Goal: Communication & Community: Answer question/provide support

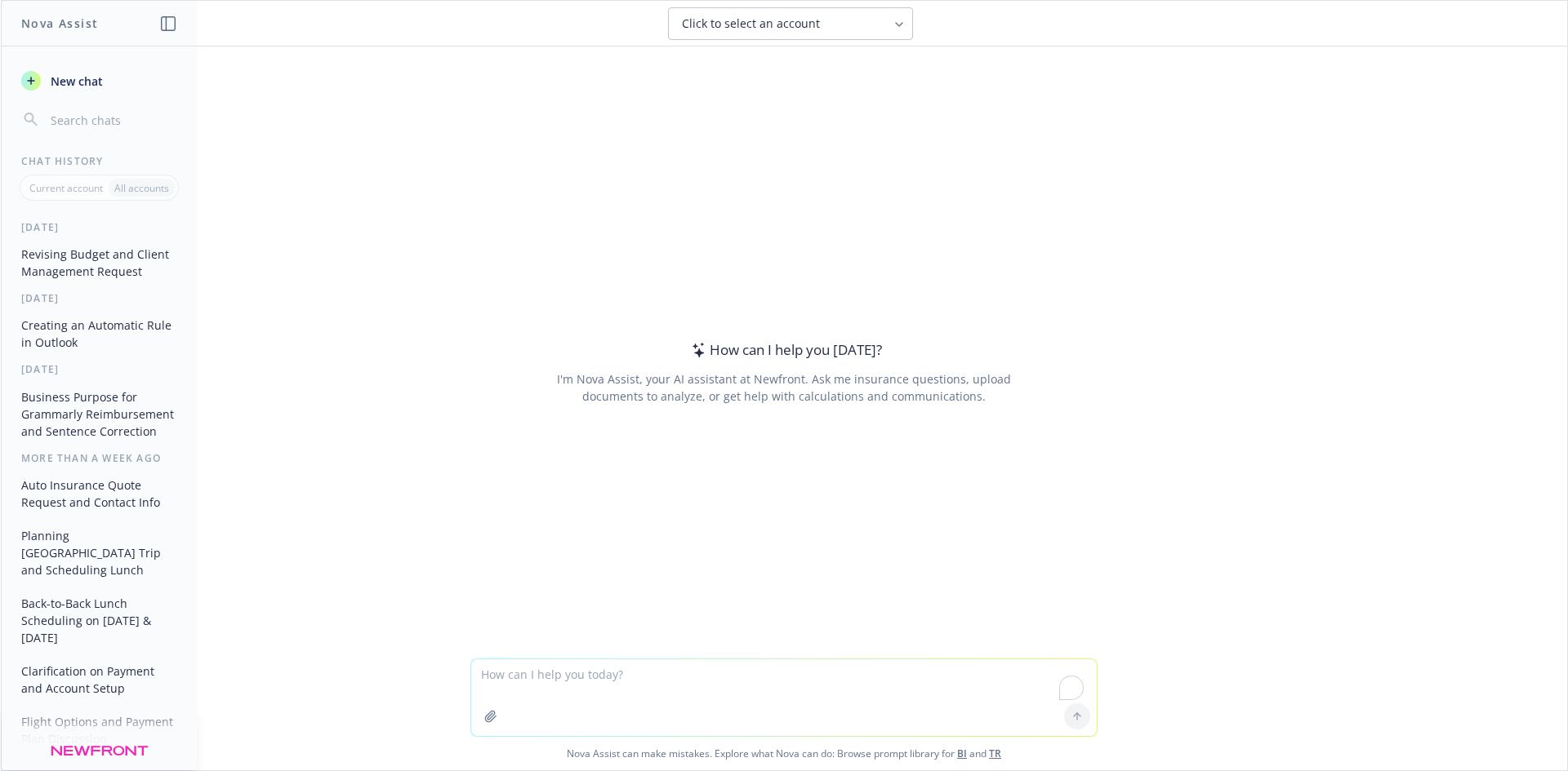
click at [541, 659] on textarea "To enrich screen reader interactions, please activate Accessibility in Grammarl…" at bounding box center [784, 698] width 625 height 77
click at [741, 673] on textarea "Hi [PERSON_NAME], Just checking up on the information taht ivoree asked for the…" at bounding box center [784, 698] width 625 height 77
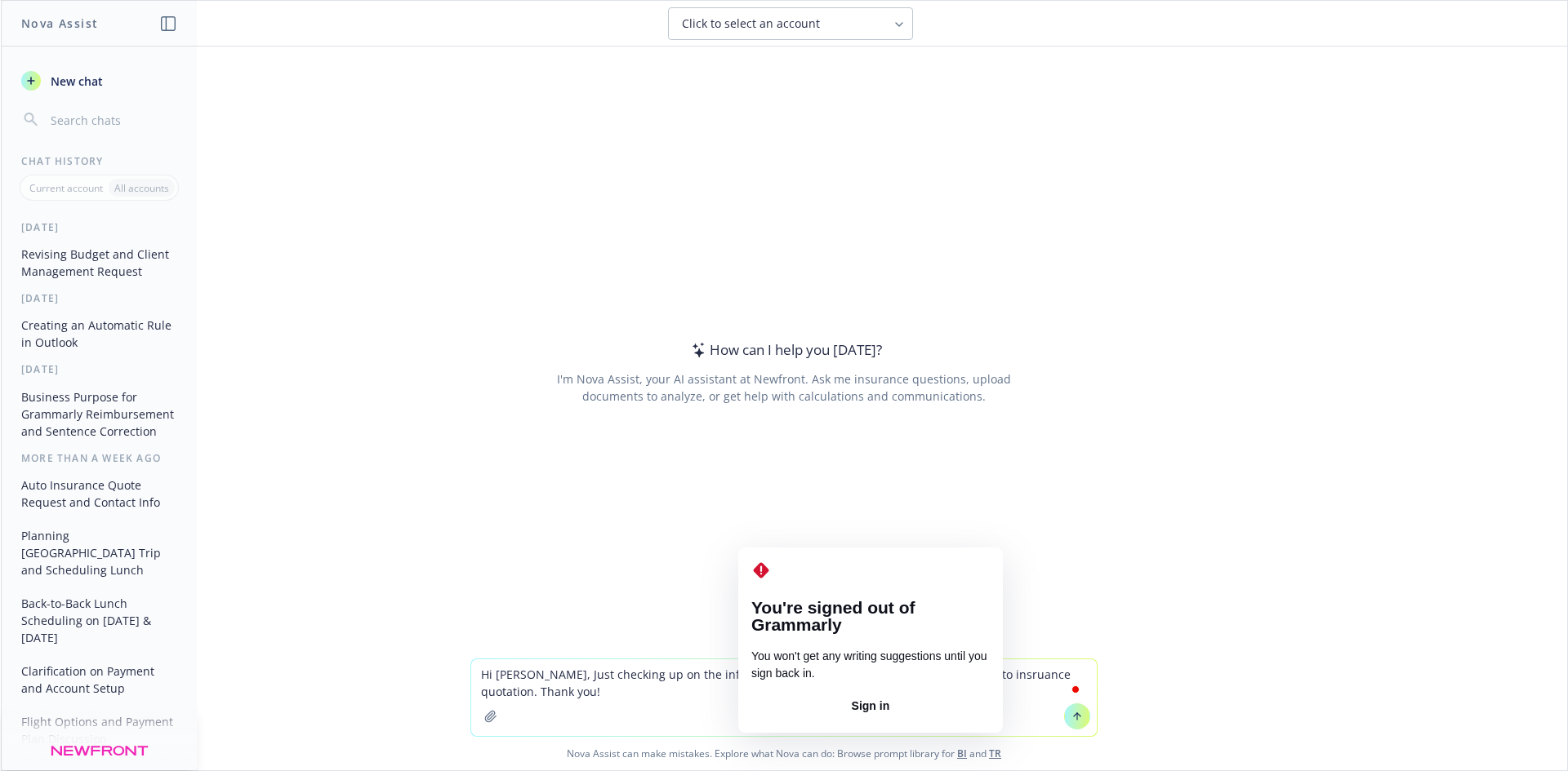
click at [757, 676] on textarea "Hi [PERSON_NAME], Just checking up on the information that [PERSON_NAME] asked …" at bounding box center [784, 698] width 625 height 77
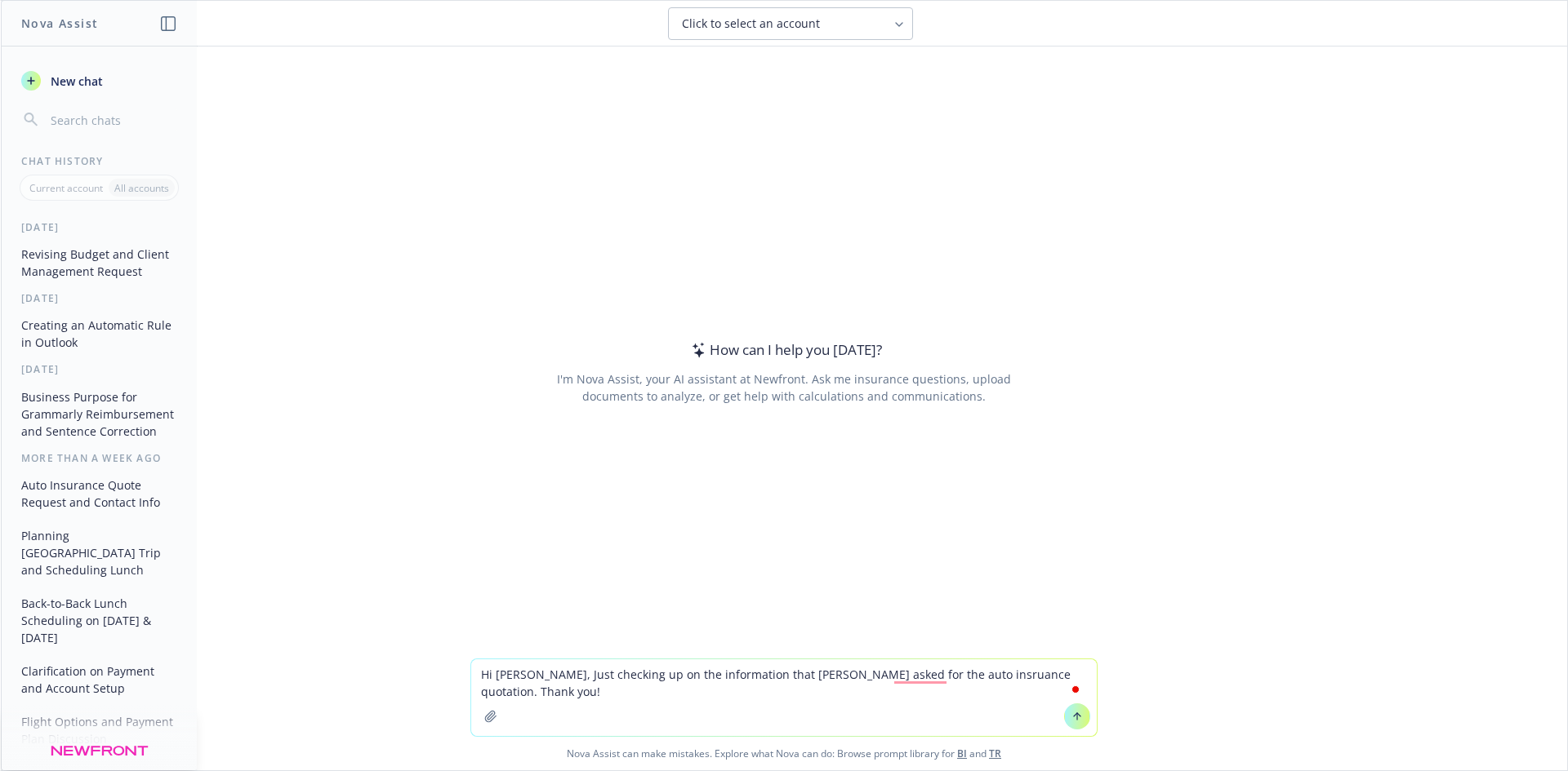
click at [824, 676] on textarea "Hi [PERSON_NAME], Just checking up on the information that [PERSON_NAME] asked …" at bounding box center [784, 698] width 625 height 77
click at [777, 684] on textarea "Hi [PERSON_NAME], Just checking up on the information that [PERSON_NAME] asked …" at bounding box center [784, 698] width 625 height 77
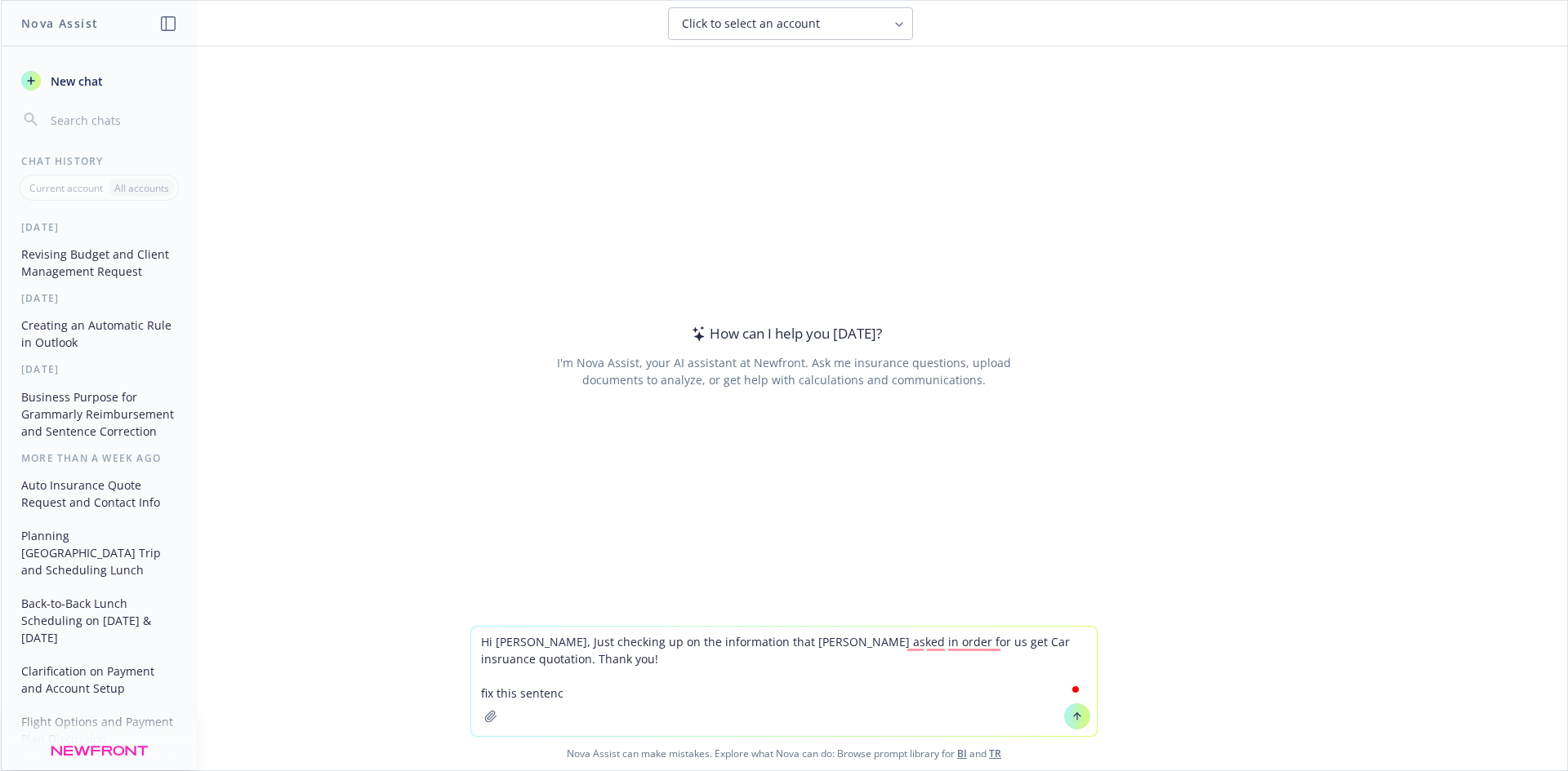
type textarea "Hi [PERSON_NAME], Just checking up on the information that [PERSON_NAME] asked …"
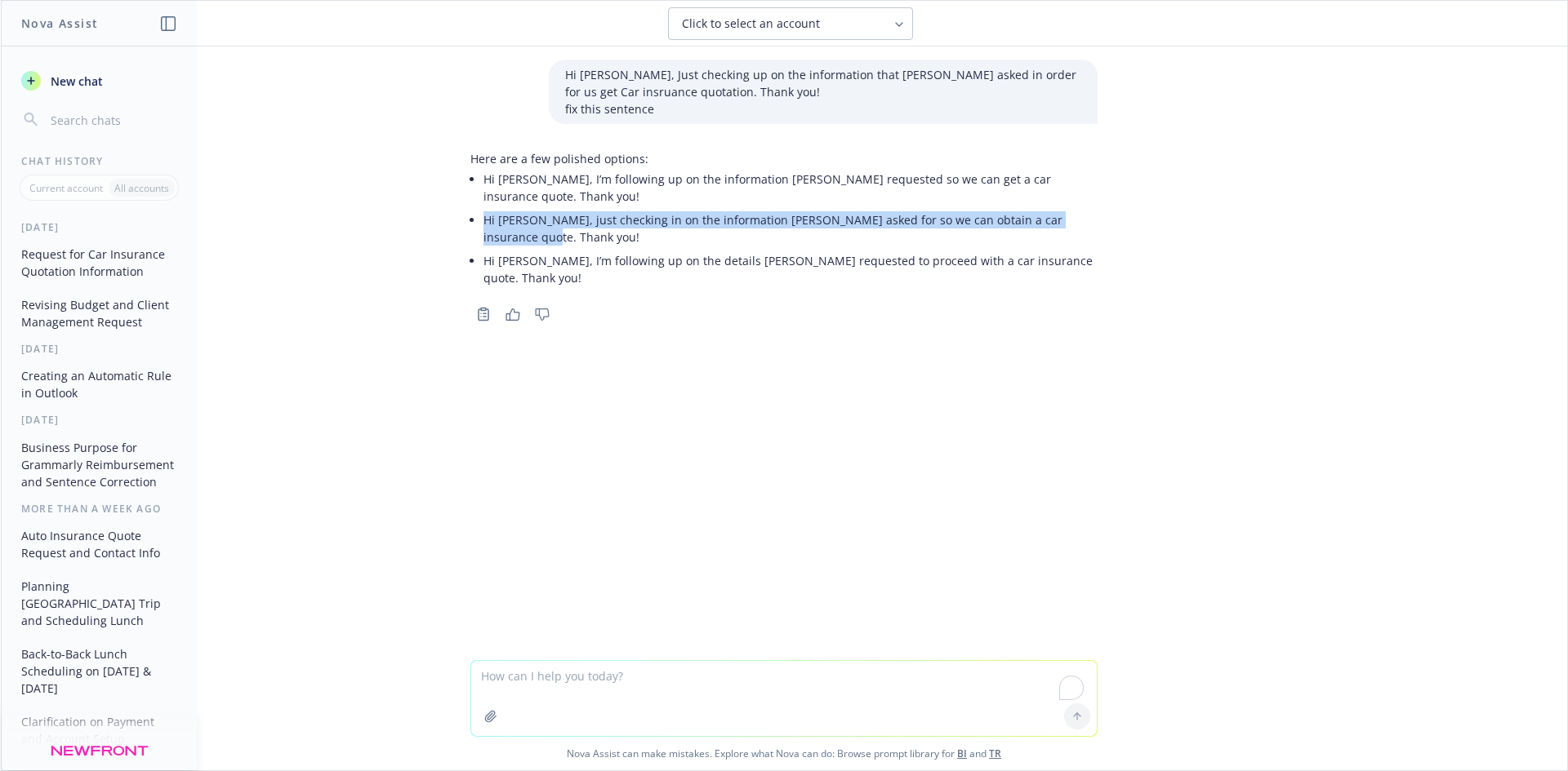
drag, startPoint x: 481, startPoint y: 203, endPoint x: 1080, endPoint y: 206, distance: 599.0
click at [1088, 195] on div "Here are a few polished options: Hi [PERSON_NAME], I’m following up on the info…" at bounding box center [784, 220] width 627 height 153
copy li "Hi [PERSON_NAME], just checking in on the information [PERSON_NAME] asked for s…"
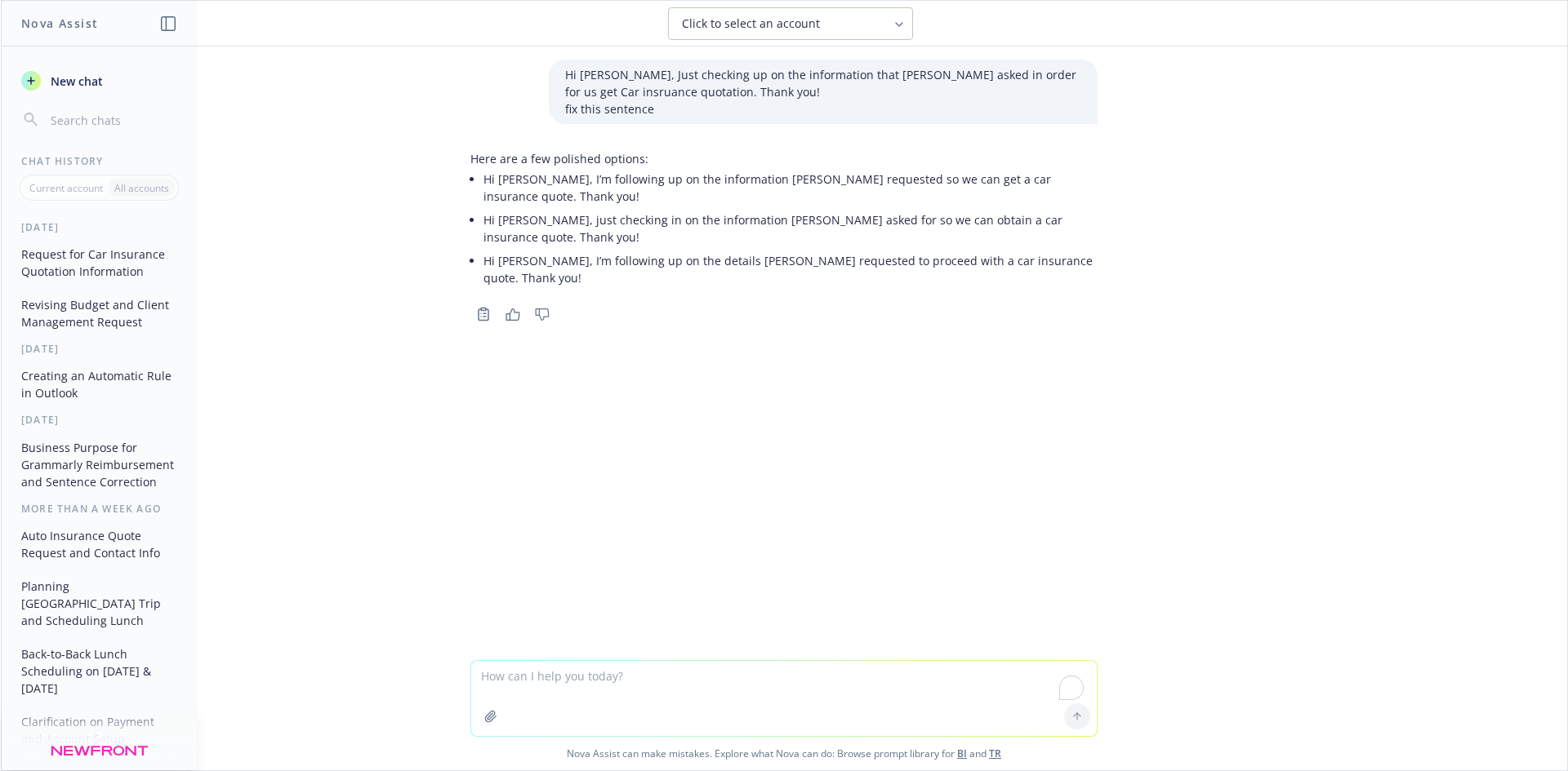
click at [758, 675] on textarea "To enrich screen reader interactions, please activate Accessibility in Grammarl…" at bounding box center [784, 699] width 625 height 75
paste textarea "Hi [PERSON_NAME], just checking in on the information [PERSON_NAME] asked for s…"
type textarea "Hi [PERSON_NAME], just checking in on the information [PERSON_NAME] asked for s…"
